Goal: Task Accomplishment & Management: Use online tool/utility

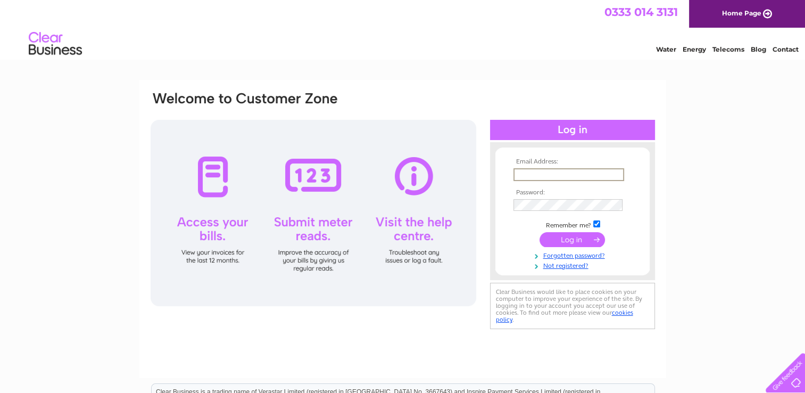
click at [544, 175] on input "text" at bounding box center [568, 174] width 111 height 13
type input "[EMAIL_ADDRESS][DOMAIN_NAME]"
click at [574, 238] on input "submit" at bounding box center [572, 238] width 65 height 15
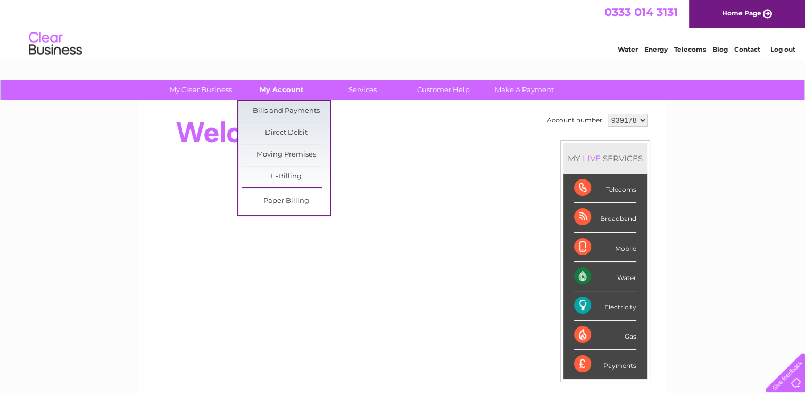
click at [272, 98] on link "My Account" at bounding box center [282, 90] width 88 height 20
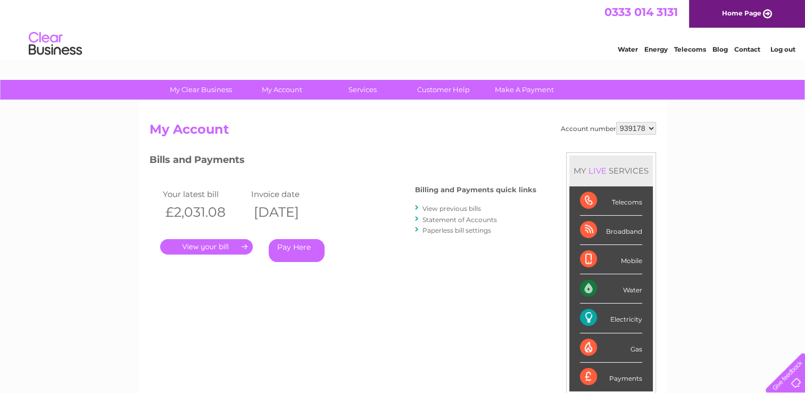
click at [611, 315] on div "Electricity" at bounding box center [611, 317] width 62 height 29
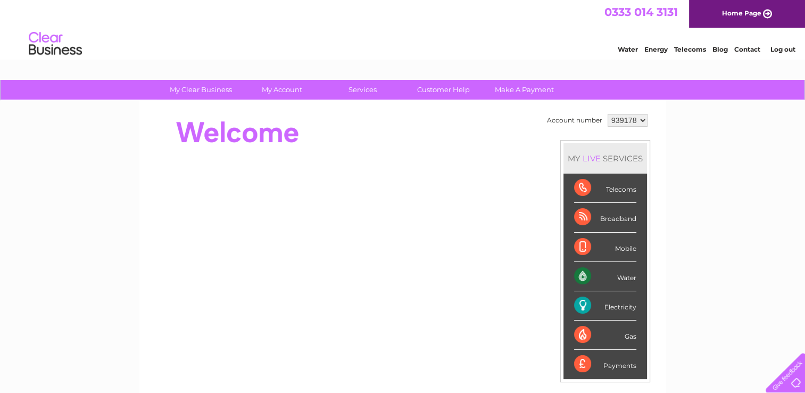
scroll to position [42, 0]
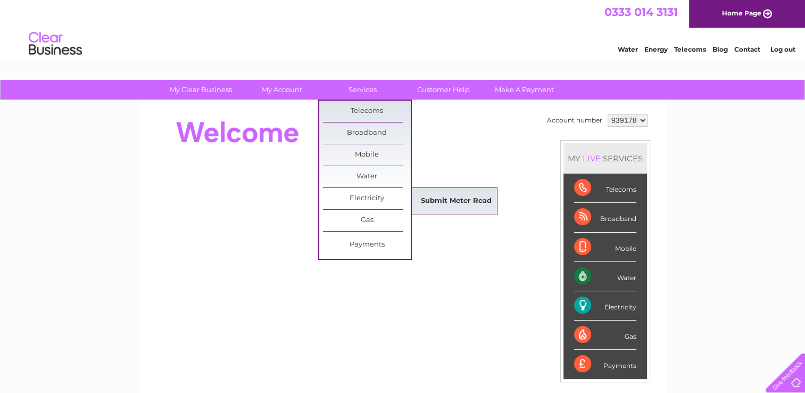
click at [437, 198] on link "Submit Meter Read" at bounding box center [456, 200] width 88 height 21
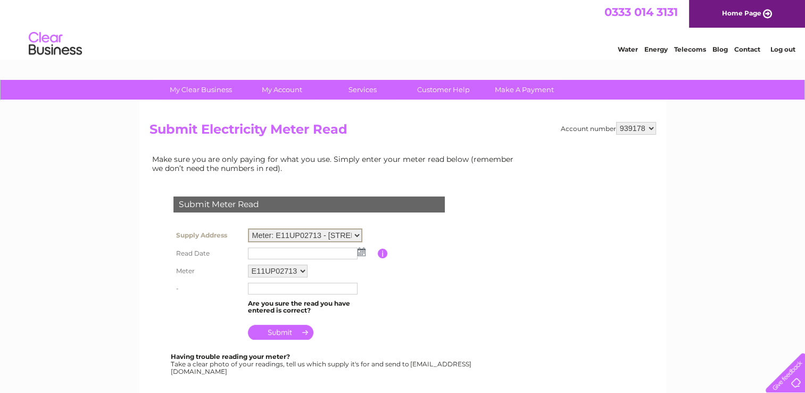
click at [352, 230] on select "Meter: E11UP02713 - [STREET_ADDRESS] Meter: E16BG10223 - [GEOGRAPHIC_DATA] 6DJ …" at bounding box center [305, 235] width 114 height 14
select select "132860"
click at [248, 228] on select "Meter: E11UP02713 - 82 Channel Street, Galashiels, TD1 1BD Meter: E16BG10223 - …" at bounding box center [305, 235] width 114 height 14
click at [358, 250] on img at bounding box center [362, 250] width 8 height 9
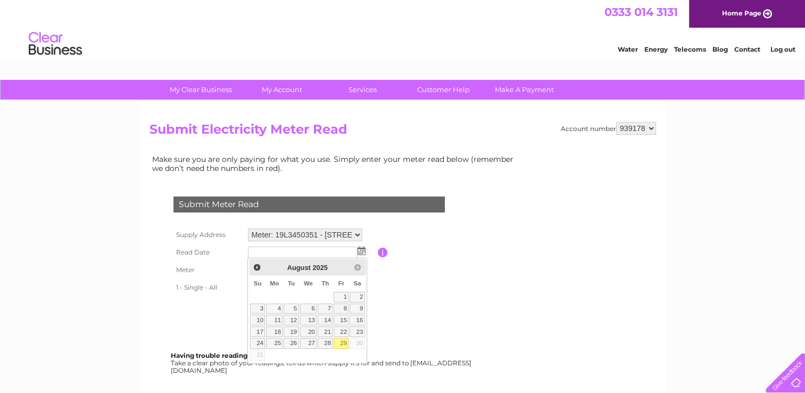
click at [341, 338] on link "29" at bounding box center [341, 343] width 15 height 11
type input "2025/08/29"
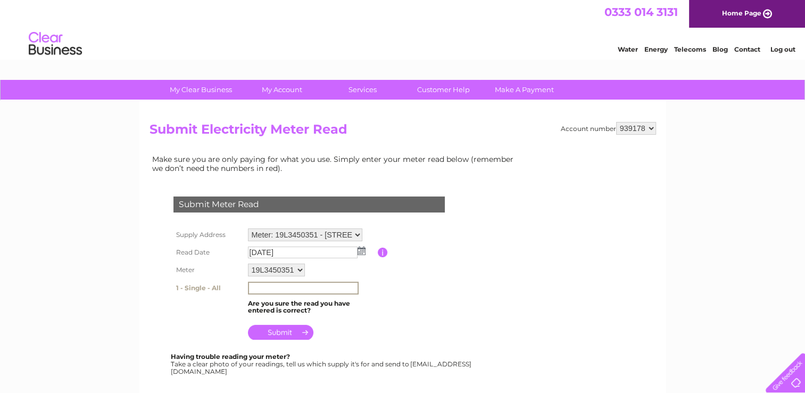
click at [302, 288] on input "text" at bounding box center [303, 287] width 111 height 13
type input "0"
click at [275, 330] on input "submit" at bounding box center [280, 330] width 65 height 15
